Goal: Task Accomplishment & Management: Manage account settings

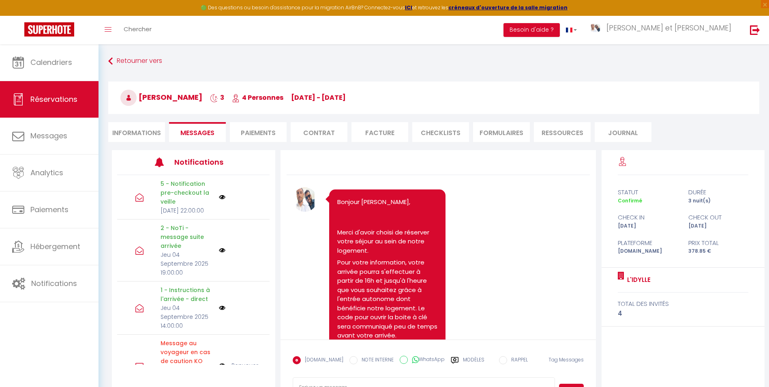
scroll to position [1112, 0]
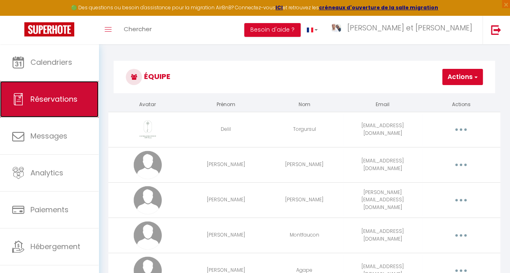
click at [28, 99] on link "Réservations" at bounding box center [49, 99] width 99 height 36
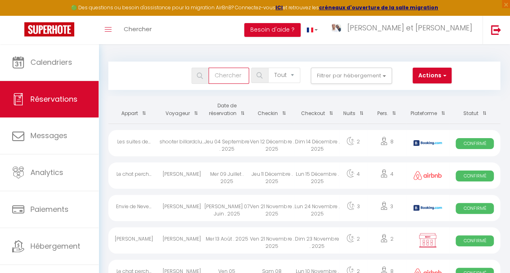
click at [228, 73] on input "text" at bounding box center [228, 76] width 41 height 16
click at [230, 75] on input "[PERSON_NAME]" at bounding box center [228, 76] width 41 height 16
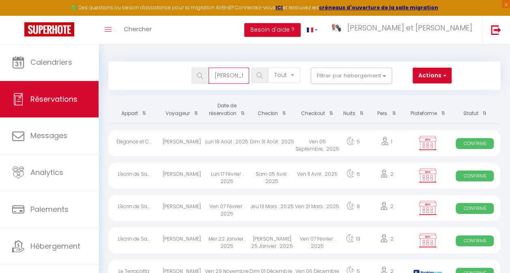
click at [235, 77] on input "[PERSON_NAME]" at bounding box center [228, 76] width 41 height 16
type input "[PERSON_NAME]"
click at [237, 139] on div "Lun 18 Août . 2025" at bounding box center [226, 143] width 45 height 26
select select "OK"
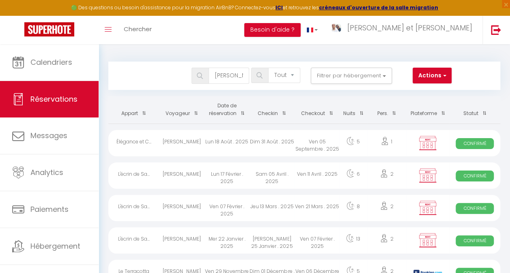
select select "0"
select select "1"
select select
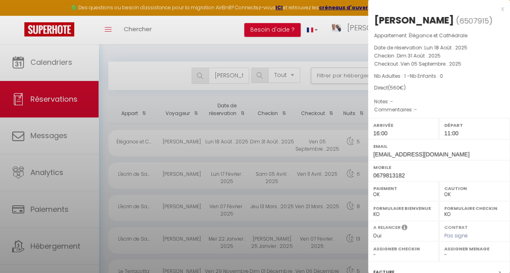
select select "34513"
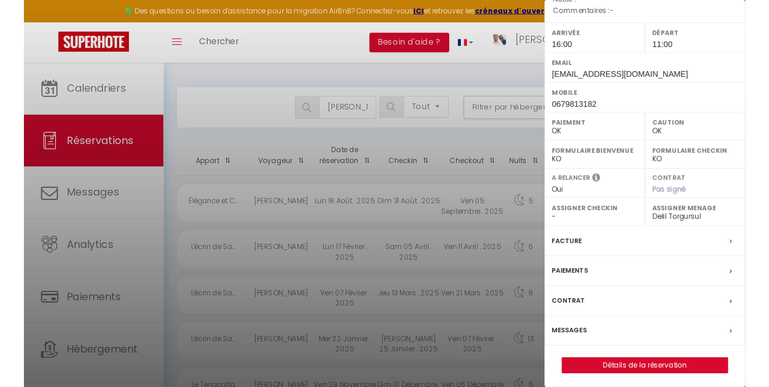
scroll to position [103, 0]
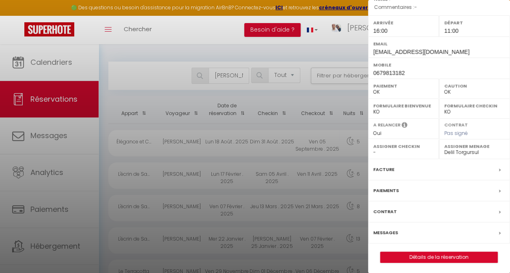
click at [383, 168] on label "Facture" at bounding box center [383, 169] width 21 height 9
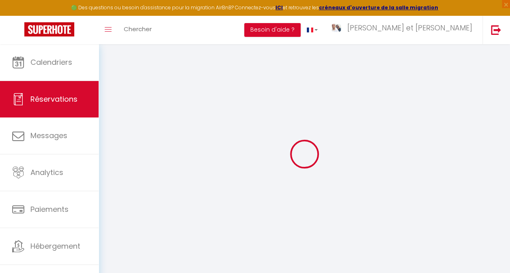
select select "cleaning"
select select
checkbox input "false"
select select
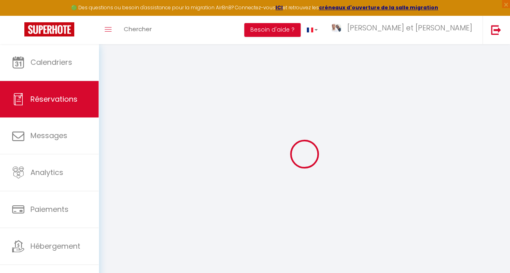
select select
checkbox input "false"
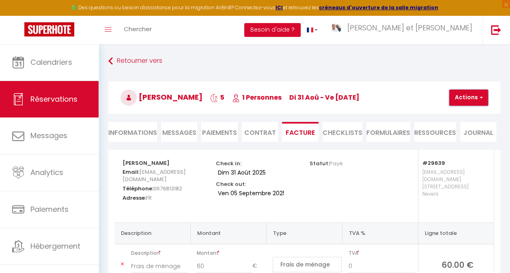
click at [484, 99] on button "Actions" at bounding box center [468, 98] width 39 height 16
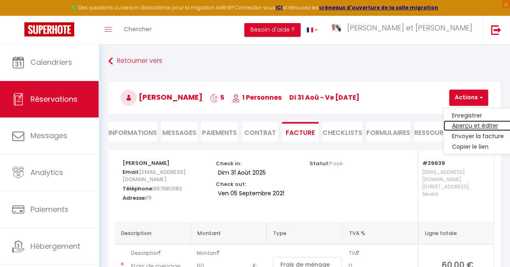
click at [479, 124] on link "Aperçu et éditer" at bounding box center [477, 126] width 68 height 11
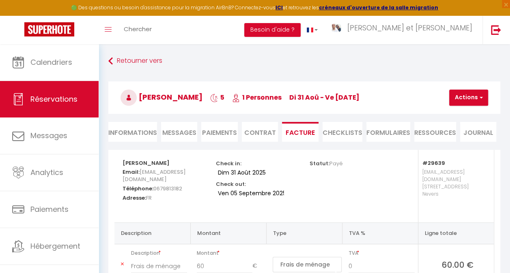
click at [131, 131] on li "Informations" at bounding box center [132, 132] width 49 height 20
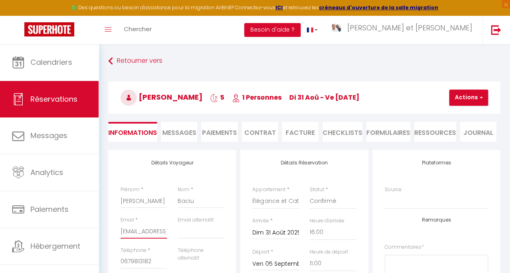
click at [156, 229] on input "[EMAIL_ADDRESS][DOMAIN_NAME]" at bounding box center [143, 231] width 47 height 15
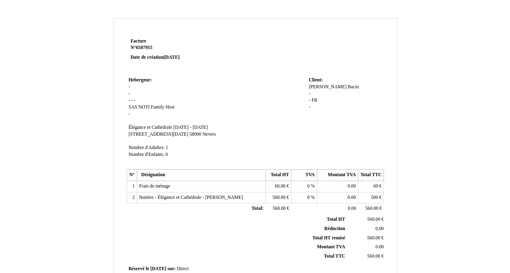
click at [275, 196] on span "500.00" at bounding box center [278, 197] width 13 height 5
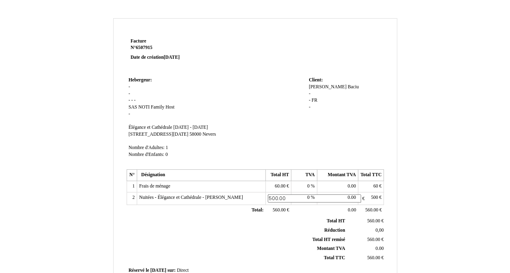
click at [275, 196] on input "500.00" at bounding box center [314, 199] width 93 height 9
click at [275, 197] on input "500.00" at bounding box center [314, 199] width 93 height 9
drag, startPoint x: 277, startPoint y: 198, endPoint x: 267, endPoint y: 198, distance: 9.3
click at [268, 198] on input "500.00" at bounding box center [314, 199] width 93 height 9
type input "400.00"
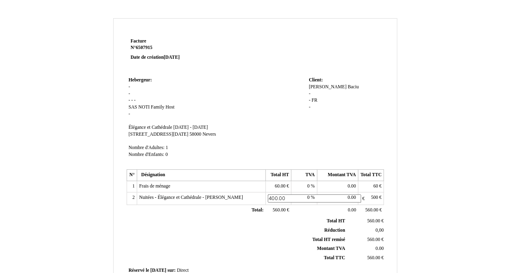
click at [347, 203] on table "N° Désignation Total HT TVA Montant TVA Total TTC 1 Frais de ménage Frais de mé…" at bounding box center [256, 193] width 258 height 47
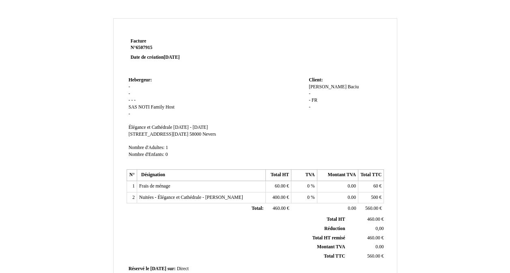
click at [373, 197] on span "500" at bounding box center [374, 197] width 7 height 5
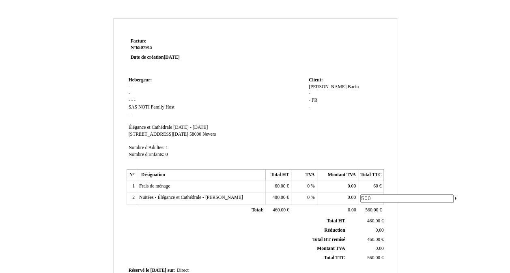
drag, startPoint x: 369, startPoint y: 198, endPoint x: 357, endPoint y: 197, distance: 11.8
click at [357, 197] on tr "2 Nuitées - Élégance et Cathédrale - [PERSON_NAME] Nuitées - Élégance et Cathéd…" at bounding box center [255, 198] width 257 height 13
type input "400"
click at [277, 240] on th "Total HT remisé Total HT remisé" at bounding box center [237, 239] width 219 height 9
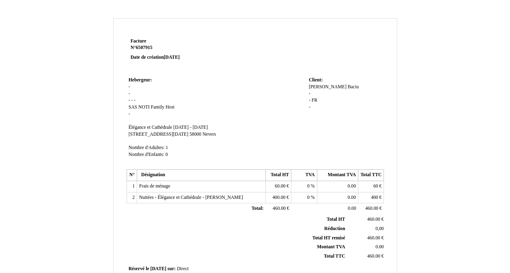
click at [282, 188] on span "60.00" at bounding box center [280, 186] width 11 height 5
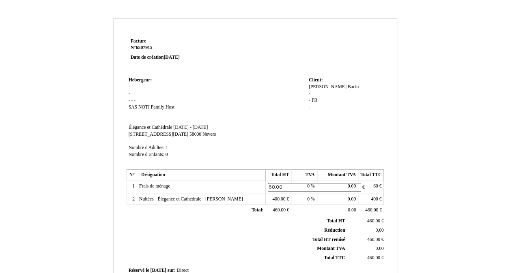
drag, startPoint x: 277, startPoint y: 186, endPoint x: 268, endPoint y: 187, distance: 8.2
click at [267, 186] on td "60.00 60.00 €" at bounding box center [278, 187] width 26 height 13
click at [271, 187] on input "60.00" at bounding box center [314, 187] width 93 height 9
drag, startPoint x: 275, startPoint y: 187, endPoint x: 269, endPoint y: 187, distance: 5.7
click at [269, 187] on input "60.00" at bounding box center [314, 187] width 93 height 9
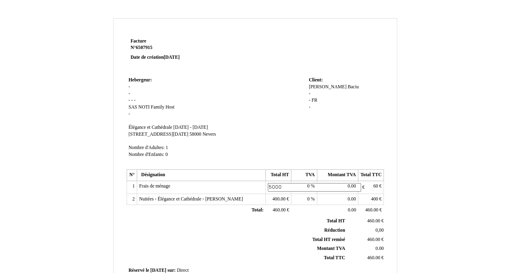
type input "50.00"
click at [247, 217] on th "Total HT Total HT" at bounding box center [237, 221] width 219 height 9
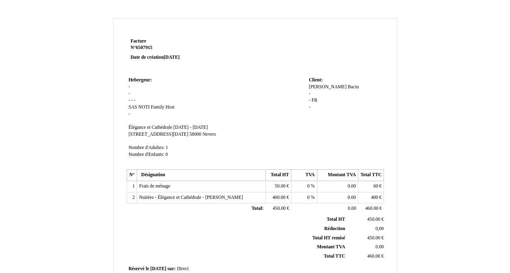
click at [372, 185] on td "60 60 €" at bounding box center [371, 186] width 26 height 11
click at [377, 187] on span "60" at bounding box center [375, 186] width 5 height 5
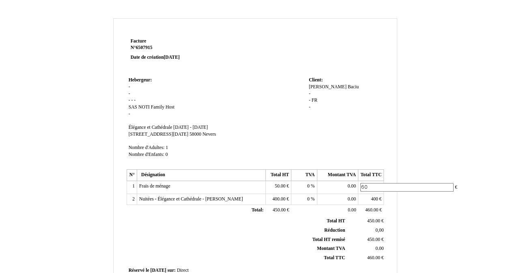
drag, startPoint x: 371, startPoint y: 185, endPoint x: 354, endPoint y: 185, distance: 16.2
click at [354, 185] on tr "1 Frais de ménage Frais de ménage 50.00 50.00 € 0 0 % 0.00 0.00 60 60 €" at bounding box center [255, 187] width 257 height 13
type input "50"
click at [352, 131] on td "Client: Client: [PERSON_NAME] - - FR FR -" at bounding box center [345, 121] width 77 height 92
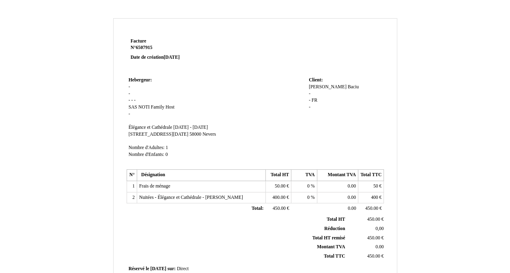
click at [247, 61] on td at bounding box center [307, 55] width 155 height 39
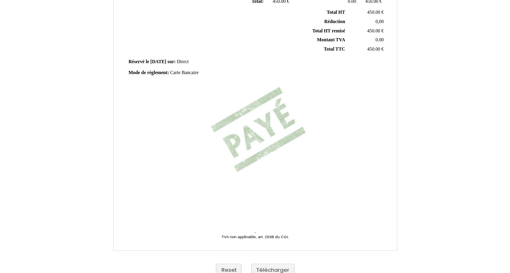
scroll to position [216, 0]
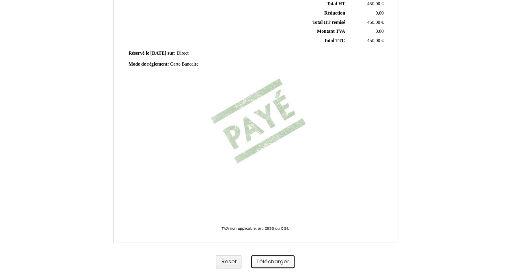
click at [265, 266] on button "Télécharger" at bounding box center [272, 261] width 43 height 13
